Goal: Task Accomplishment & Management: Use online tool/utility

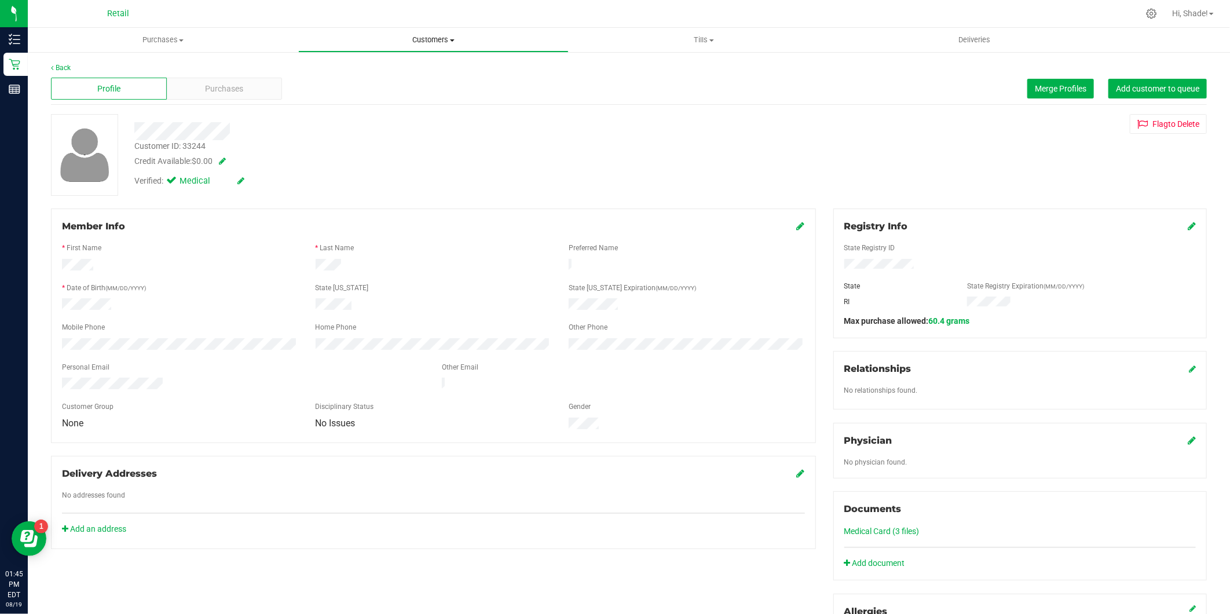
click at [419, 36] on span "Customers" at bounding box center [433, 40] width 269 height 10
click at [339, 72] on span "All customers" at bounding box center [339, 70] width 83 height 10
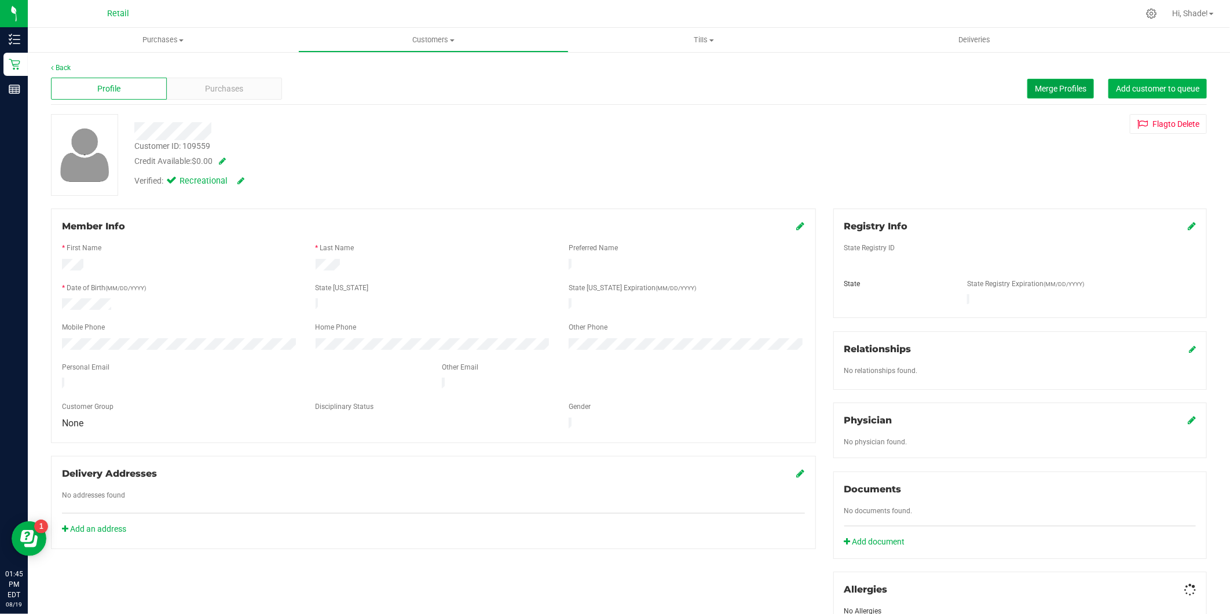
click at [1032, 97] on button "Merge Profiles" at bounding box center [1061, 89] width 67 height 20
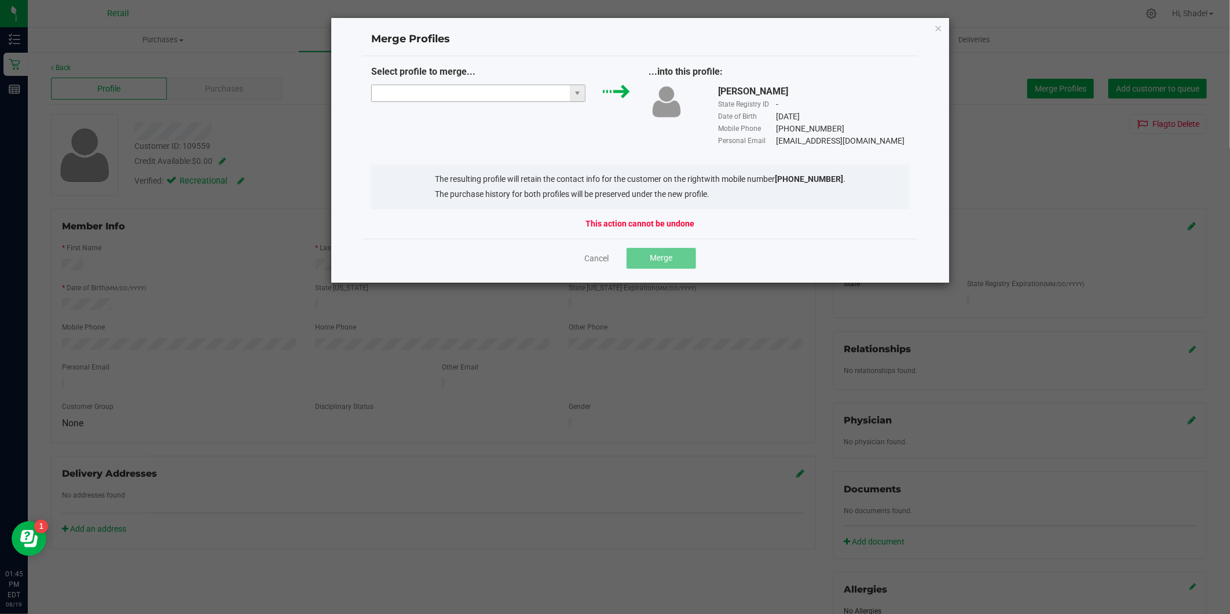
click at [447, 88] on input "NO DATA FOUND" at bounding box center [471, 93] width 199 height 16
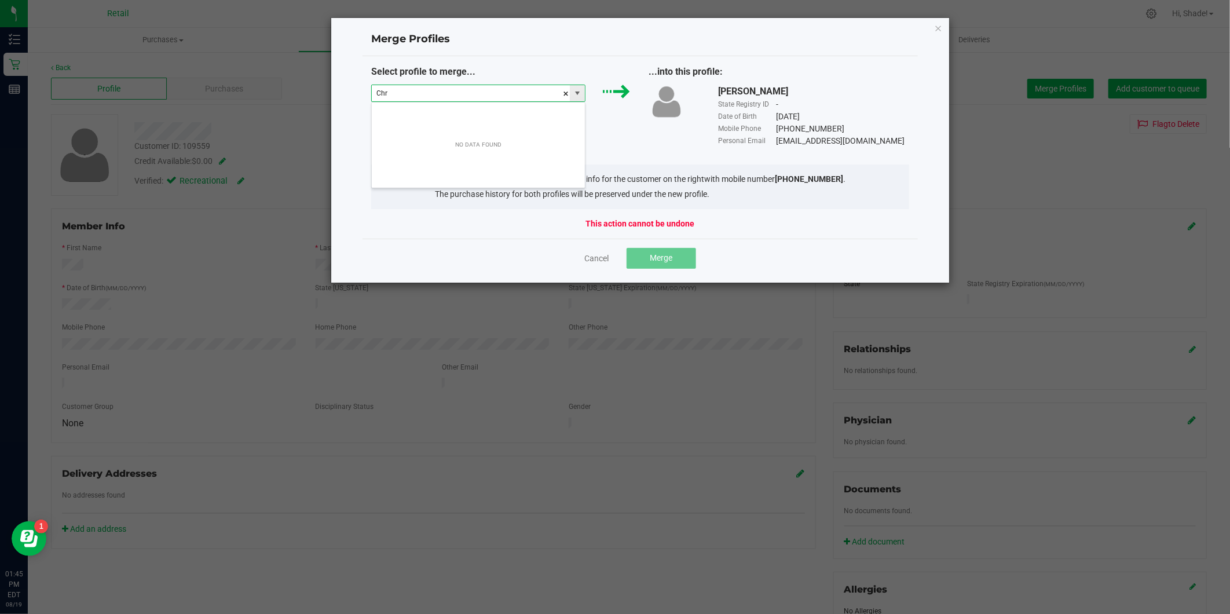
scroll to position [17, 214]
type input "[DEMOGRAPHIC_DATA][PERSON_NAME]"
drag, startPoint x: 466, startPoint y: 92, endPoint x: 169, endPoint y: 49, distance: 300.3
click at [169, 49] on ngb-modal-window "Merge Profiles Select profile to merge... [PERSON_NAME] ...into this profile: […" at bounding box center [619, 307] width 1239 height 614
type input "cider"
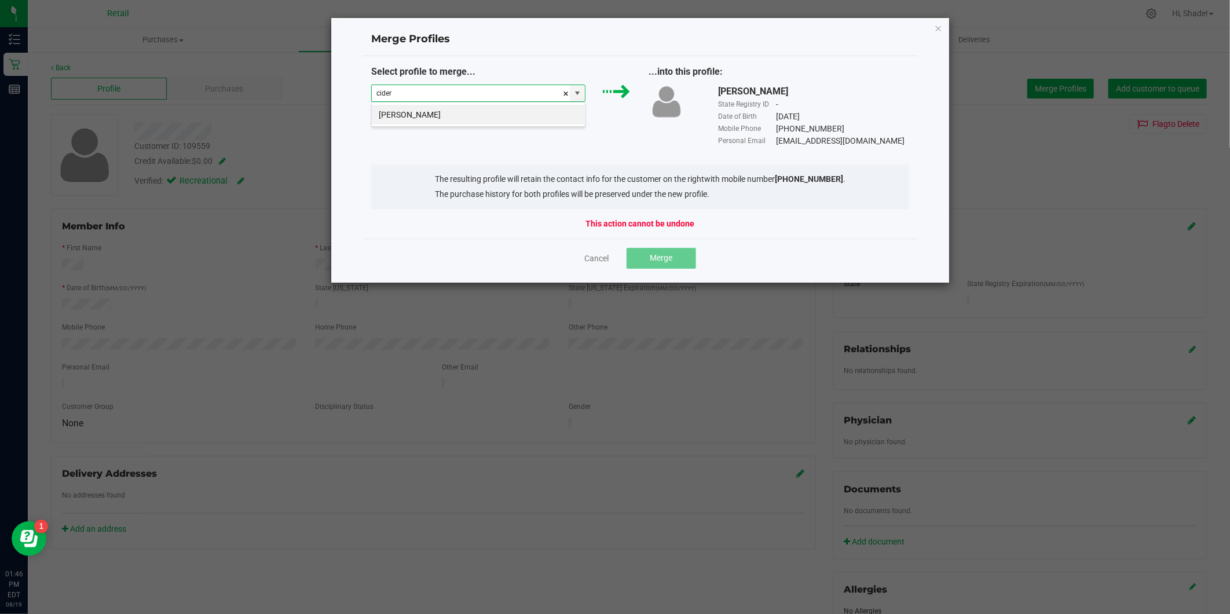
drag, startPoint x: 514, startPoint y: 94, endPoint x: 333, endPoint y: 93, distance: 180.7
click at [334, 93] on div "Merge Profiles Select profile to merge... cider ...into this profile: [PERSON_N…" at bounding box center [641, 150] width 620 height 266
click at [546, 113] on li "[DEMOGRAPHIC_DATA][PERSON_NAME]" at bounding box center [478, 115] width 213 height 20
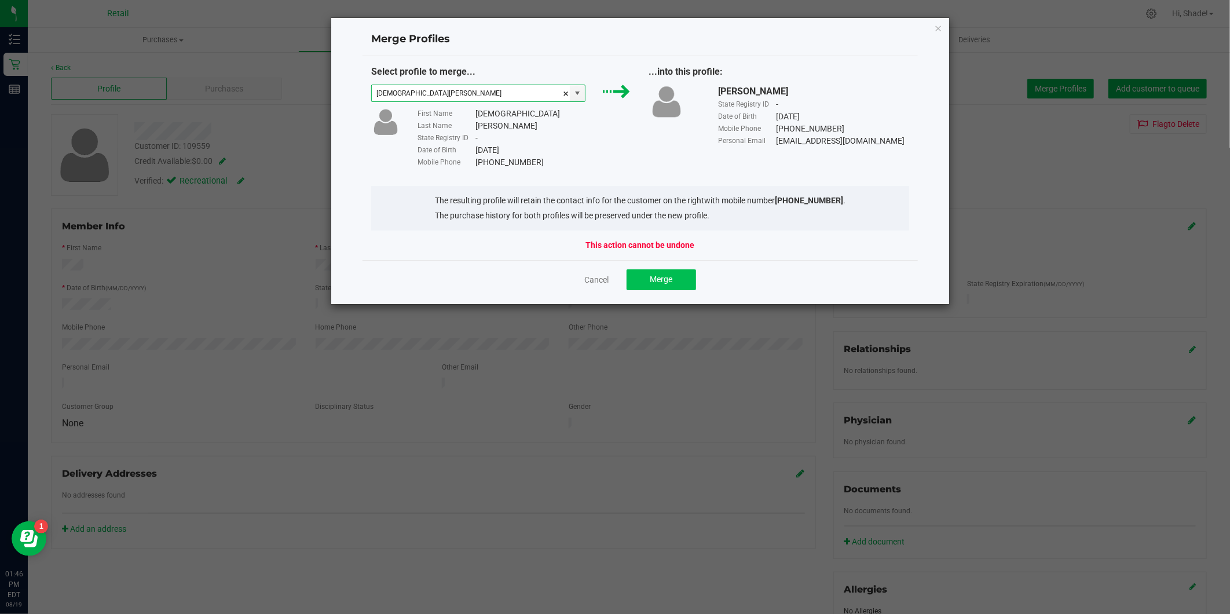
type input "[DEMOGRAPHIC_DATA][PERSON_NAME]"
drag, startPoint x: 665, startPoint y: 280, endPoint x: 646, endPoint y: 275, distance: 19.8
drag, startPoint x: 646, startPoint y: 275, endPoint x: 762, endPoint y: 250, distance: 118.6
click at [783, 244] on div "This action cannot be undone" at bounding box center [640, 245] width 539 height 12
click at [688, 276] on button "Merge" at bounding box center [662, 279] width 70 height 21
